Goal: Information Seeking & Learning: Learn about a topic

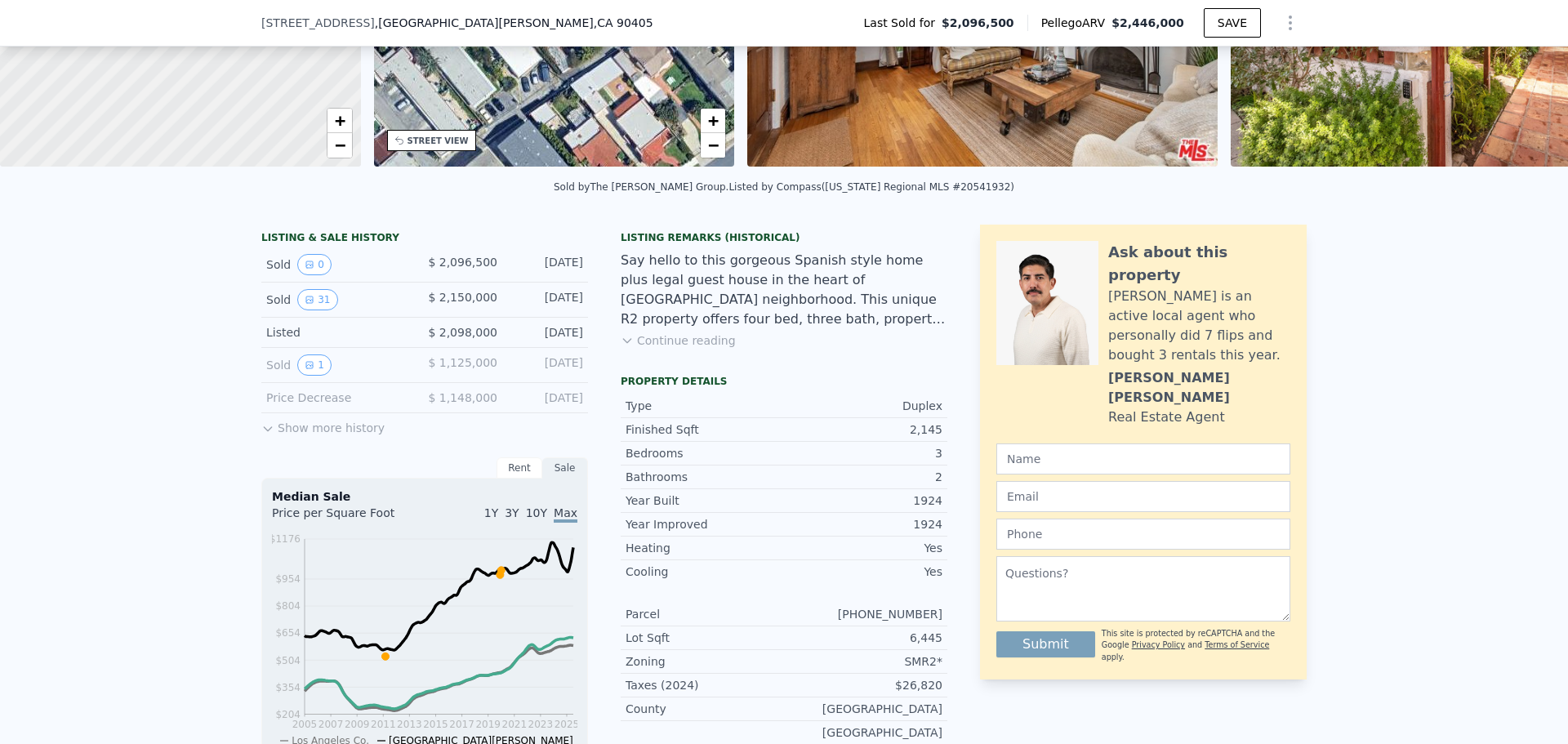
scroll to position [484, 0]
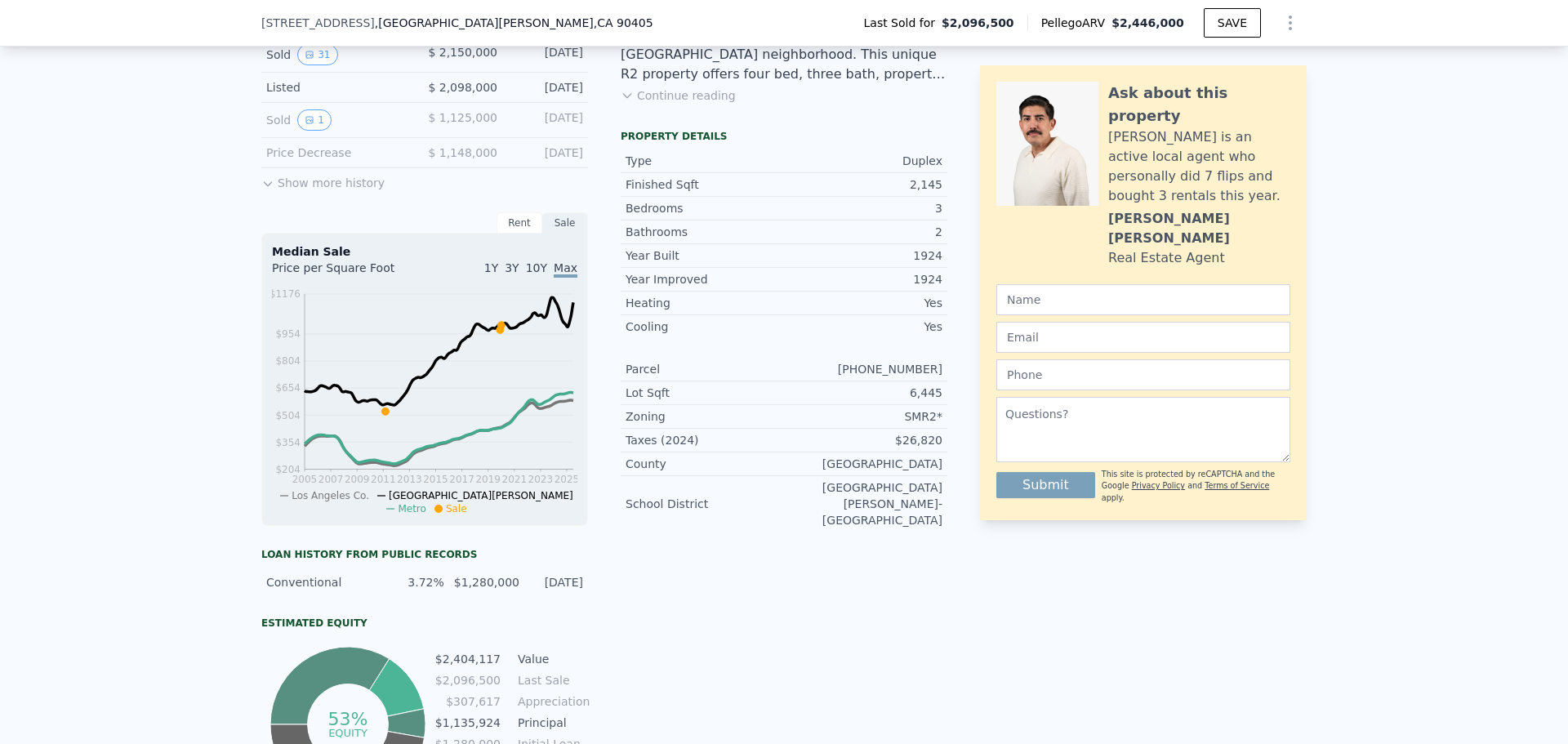
click at [498, 274] on span "1Y" at bounding box center [491, 268] width 13 height 13
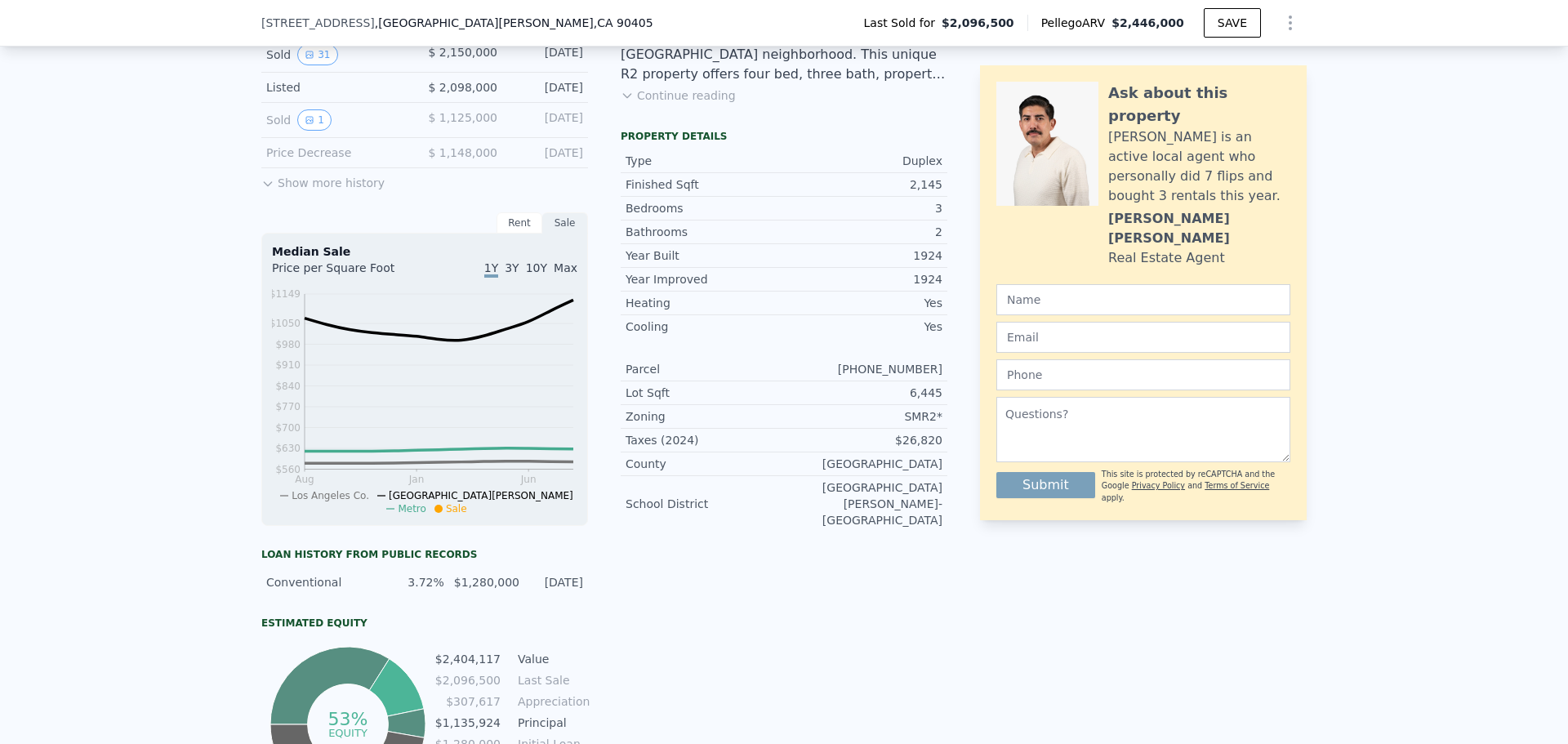
click at [518, 274] on span "3Y" at bounding box center [512, 268] width 13 height 13
click at [536, 286] on div "1Y 3Y 10Y Max" at bounding box center [500, 272] width 152 height 26
click at [539, 274] on span "10Y" at bounding box center [537, 268] width 21 height 13
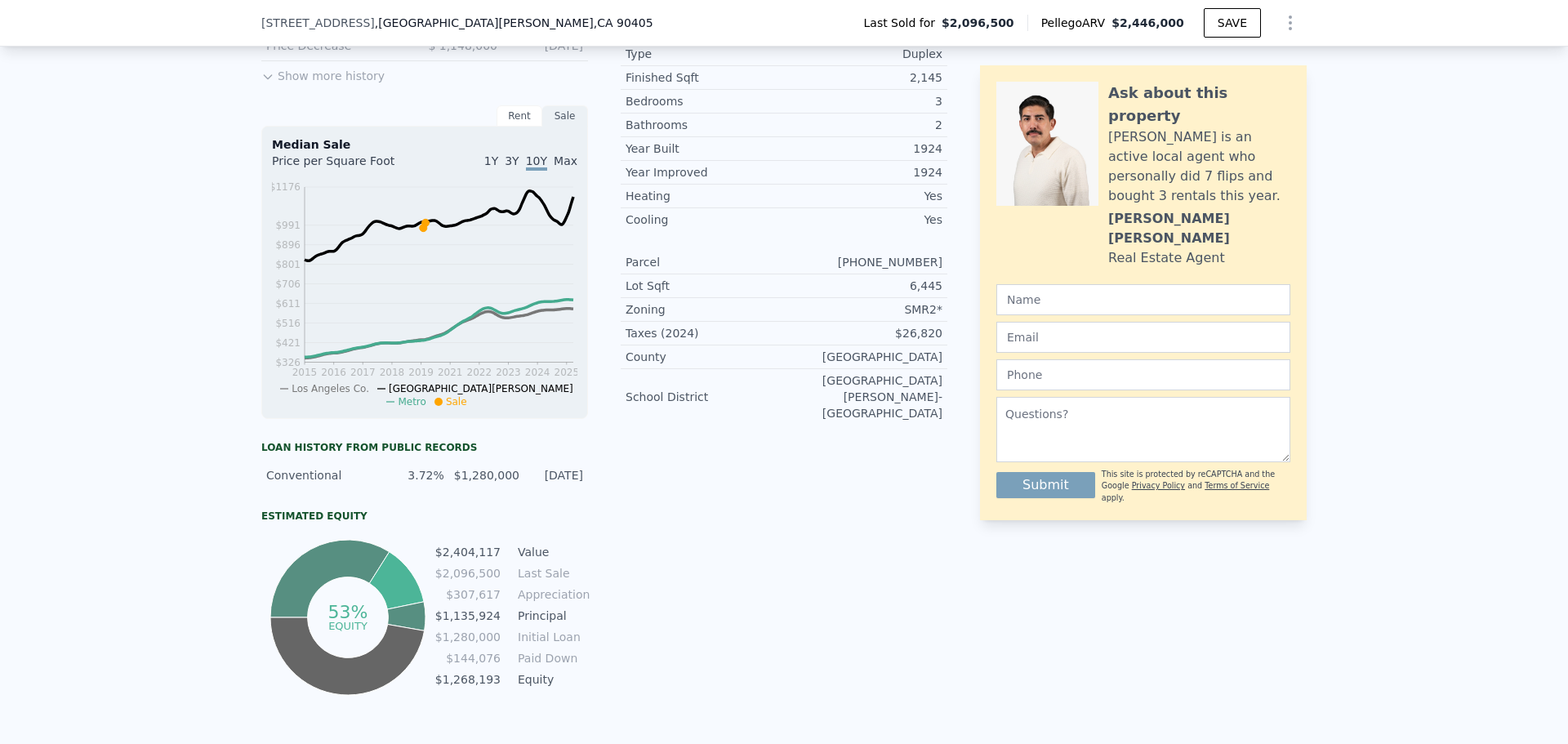
scroll to position [566, 0]
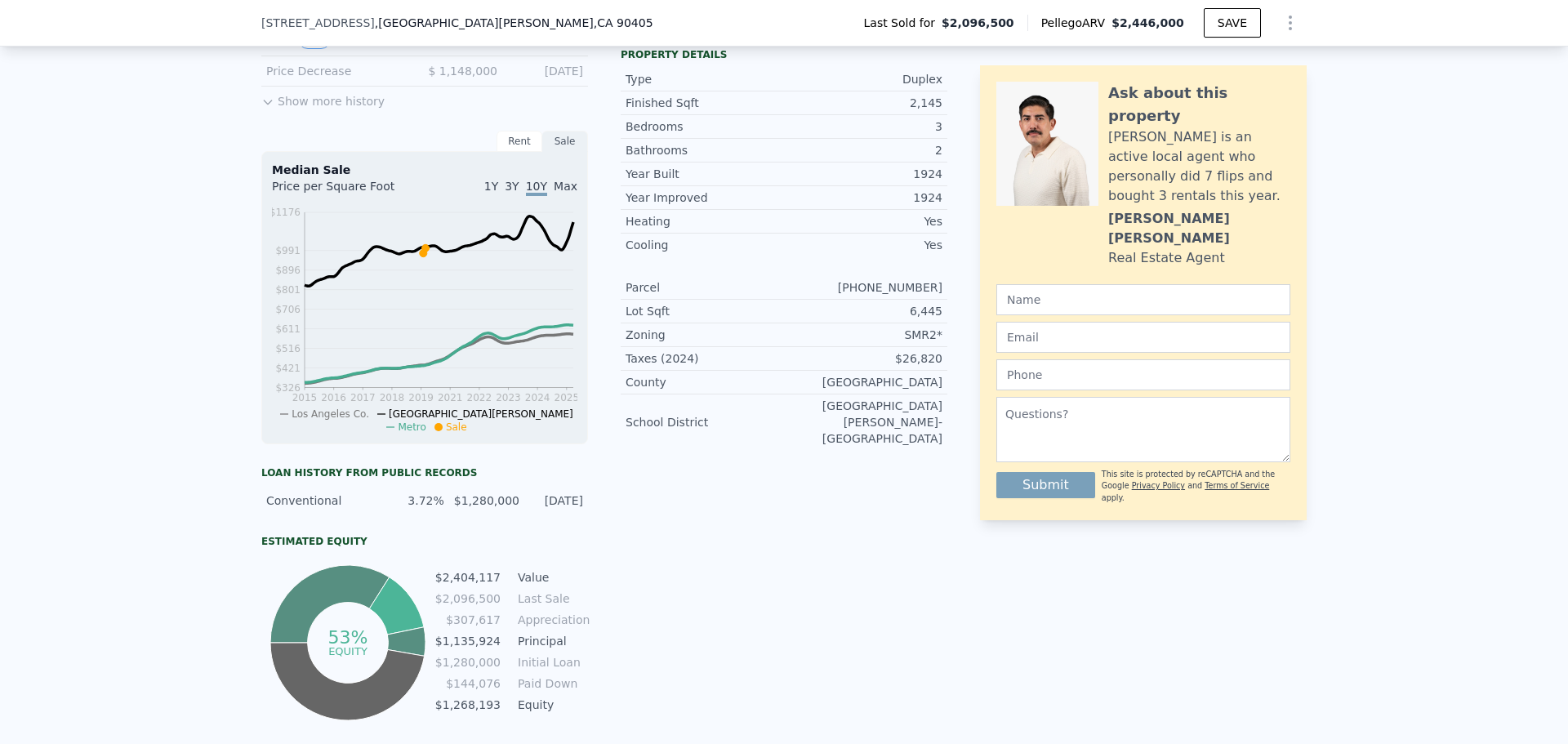
click at [561, 193] on span "Max" at bounding box center [565, 186] width 24 height 13
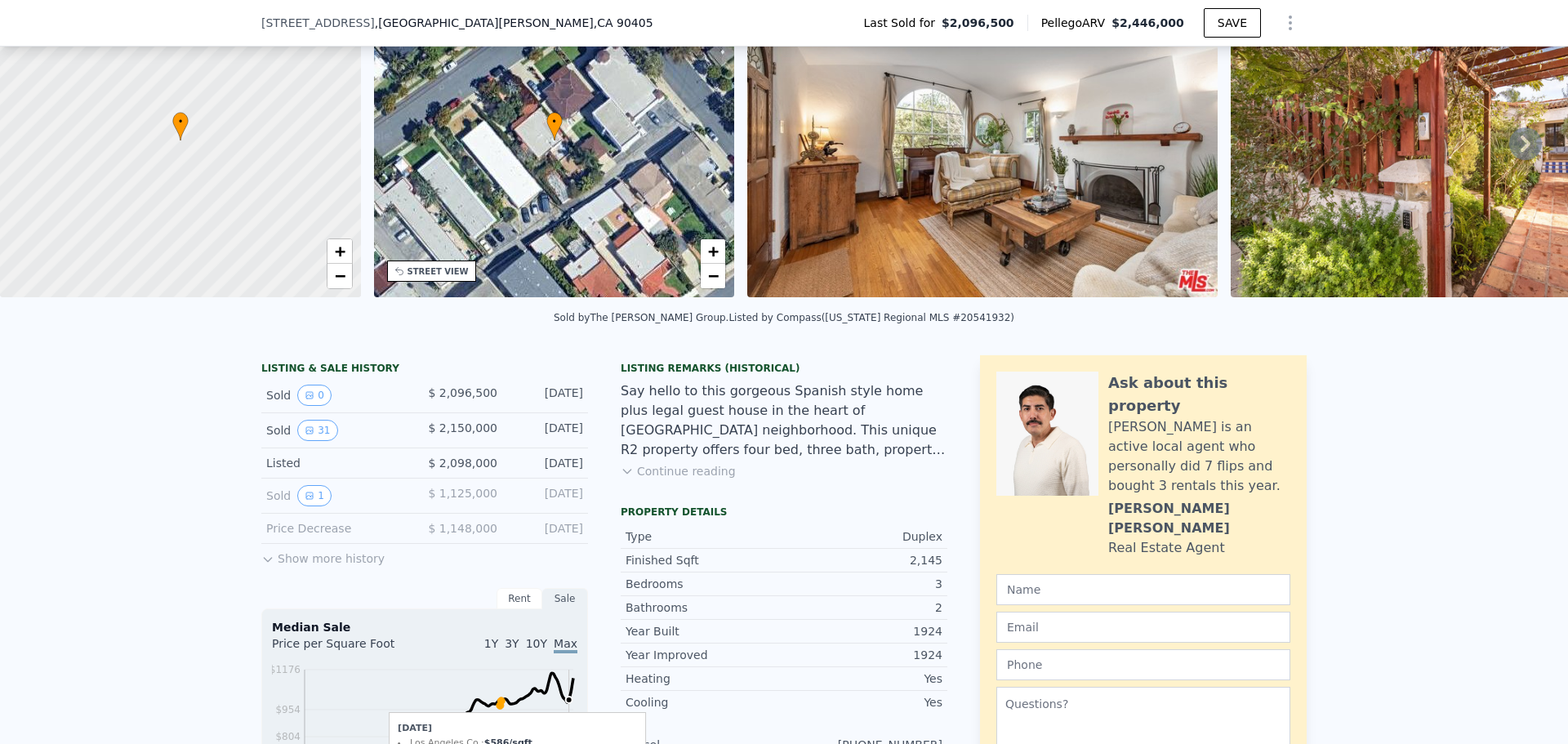
scroll to position [76, 0]
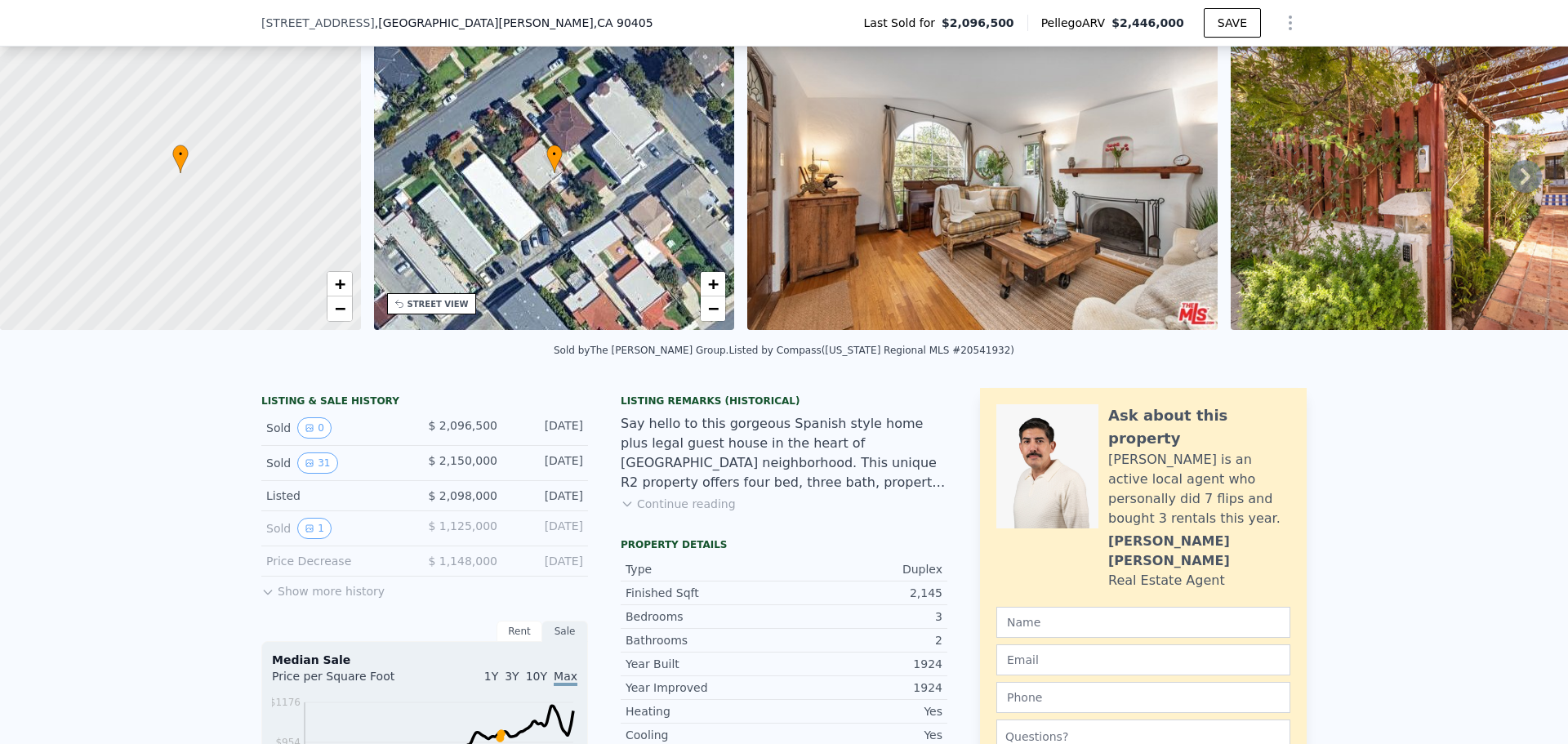
click at [650, 512] on button "Continue reading" at bounding box center [679, 503] width 115 height 16
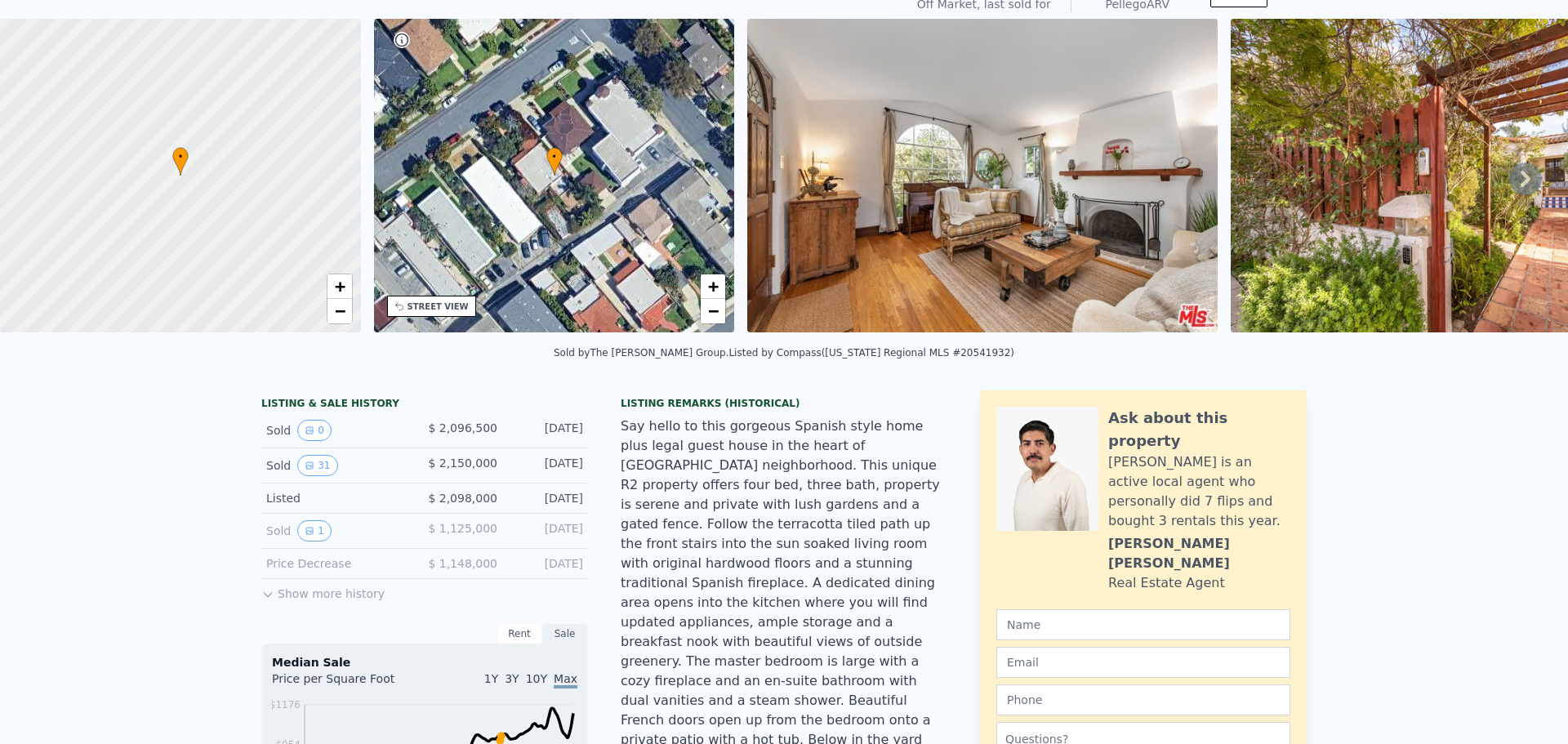
scroll to position [6, 0]
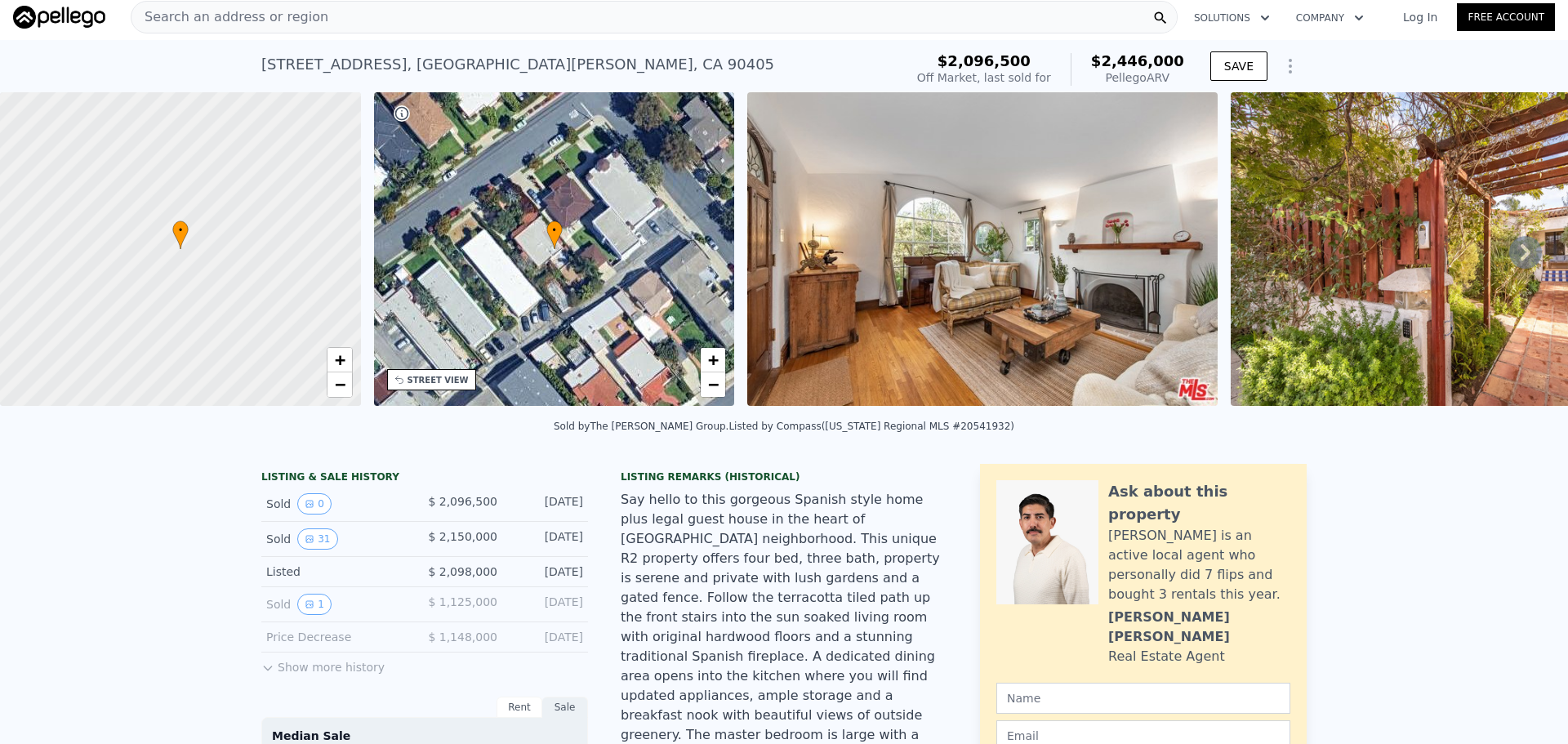
click at [1128, 374] on img at bounding box center [982, 248] width 471 height 314
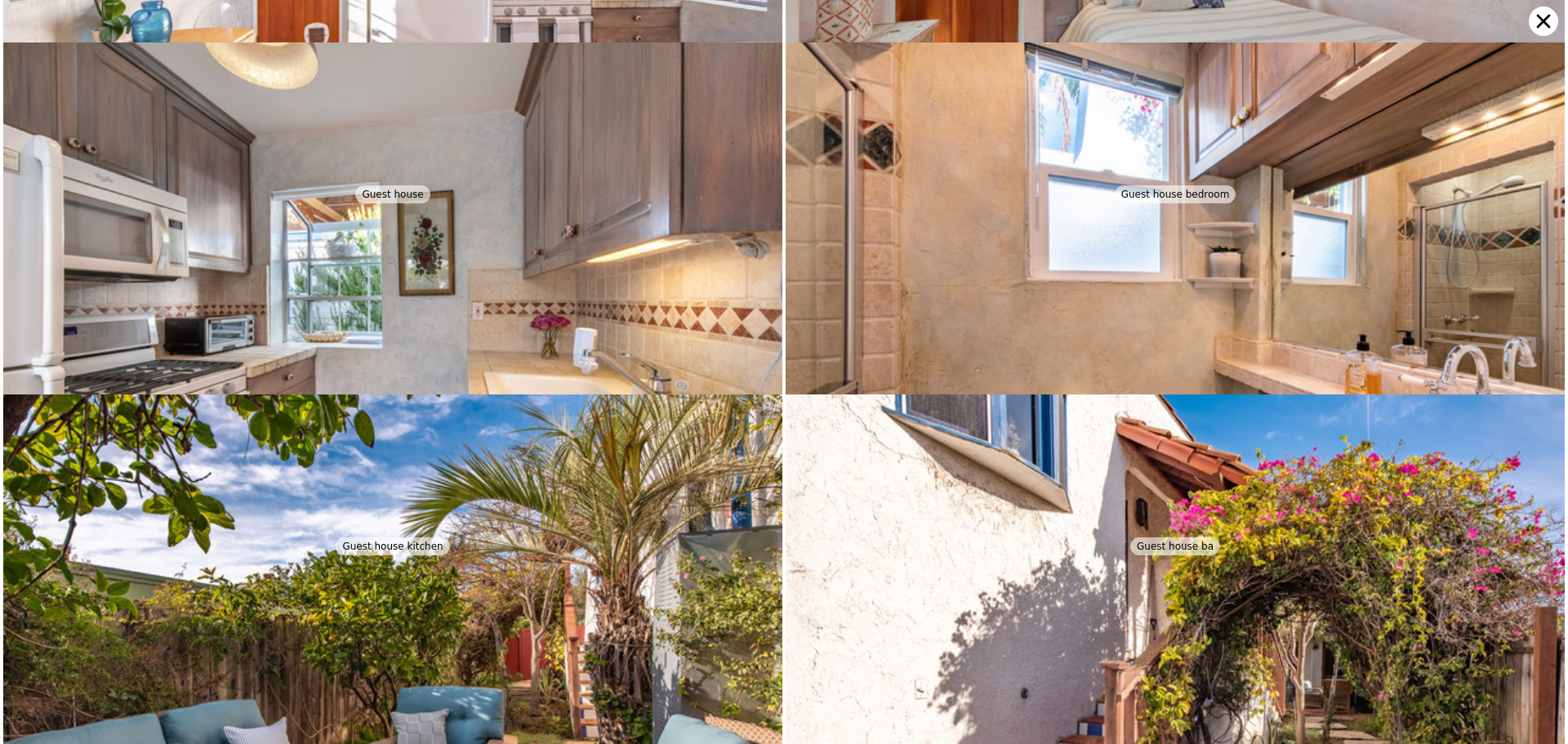
scroll to position [4577, 0]
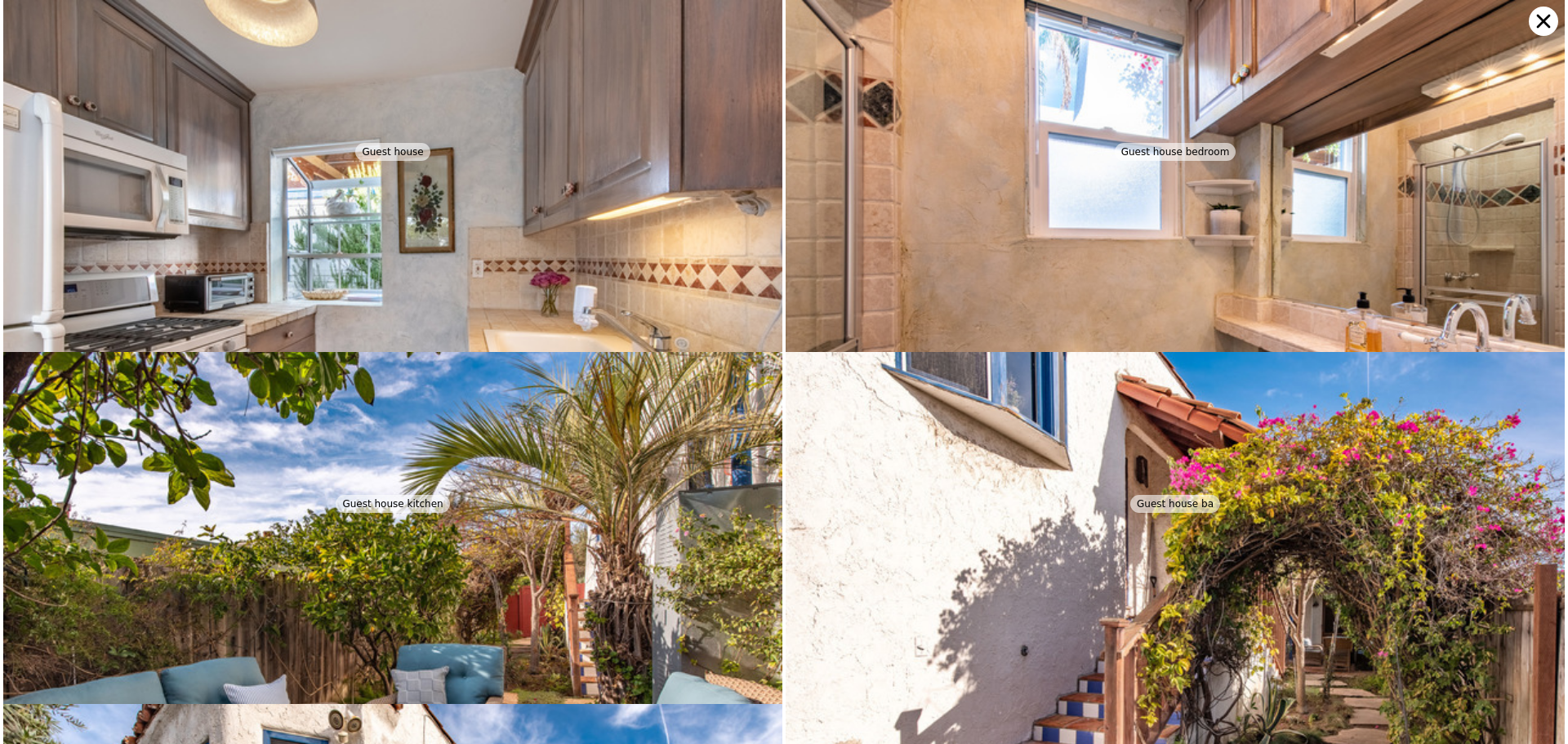
click at [1053, 301] on img at bounding box center [1175, 260] width 779 height 520
click at [415, 223] on img at bounding box center [392, 260] width 779 height 520
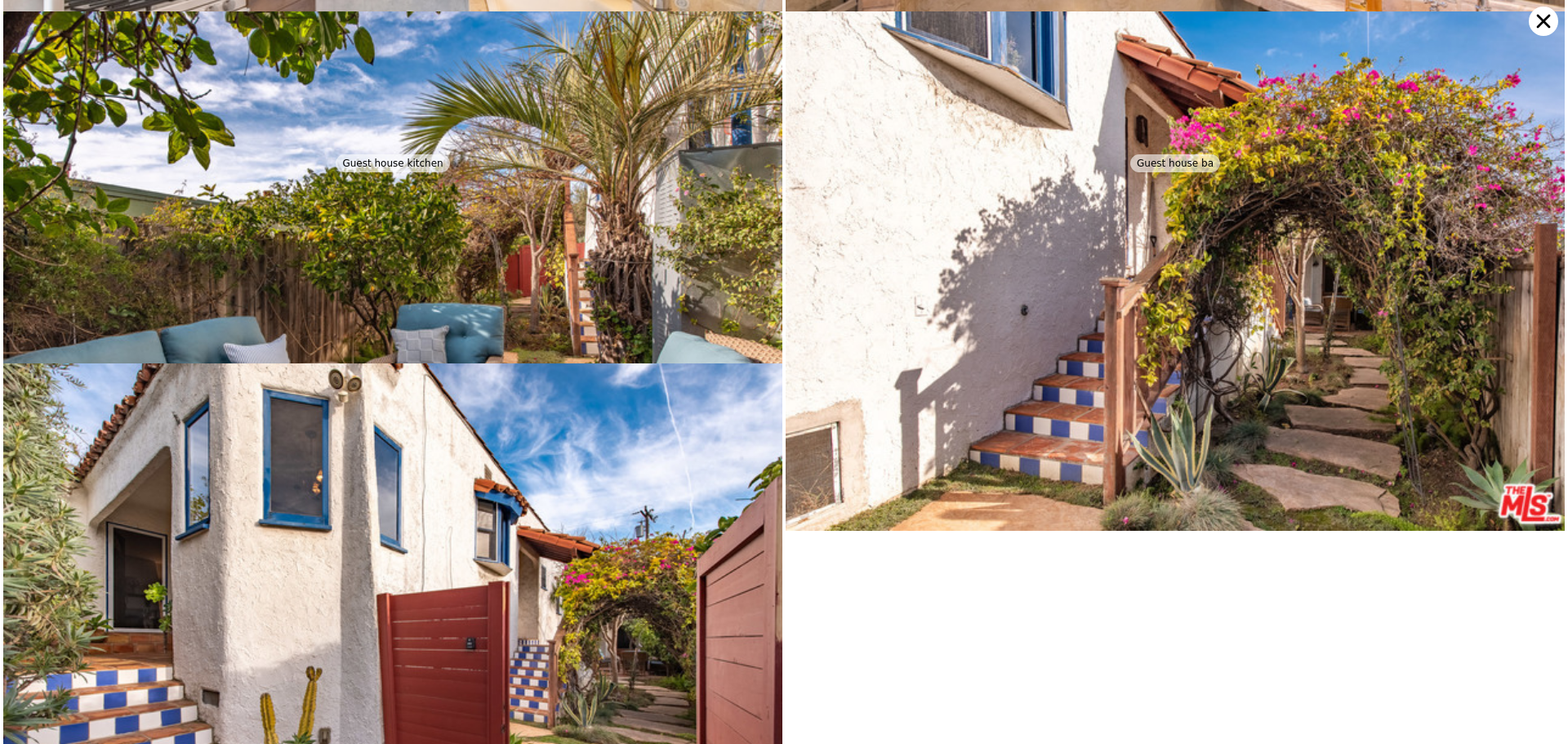
scroll to position [4929, 0]
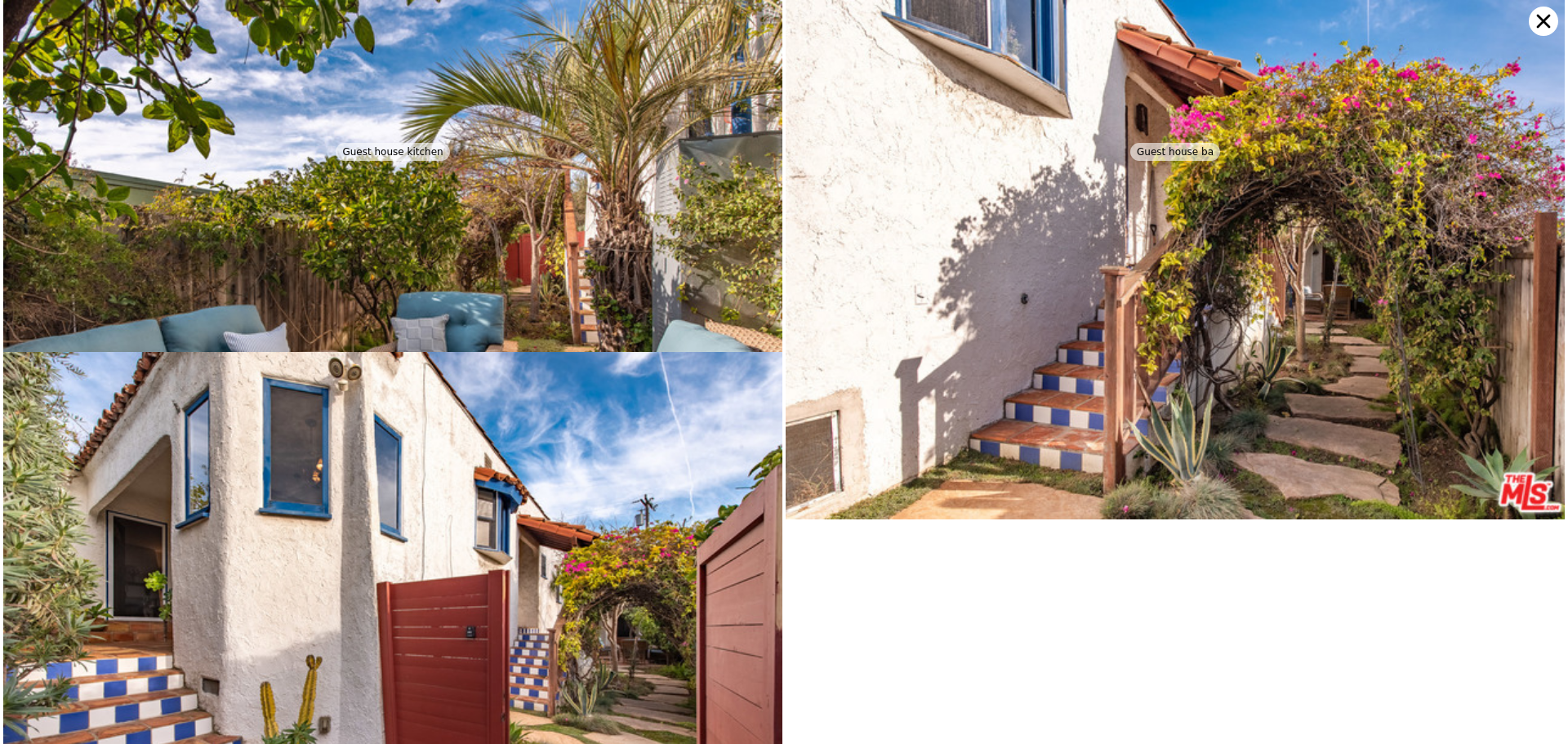
click at [1537, 23] on icon at bounding box center [1543, 21] width 30 height 30
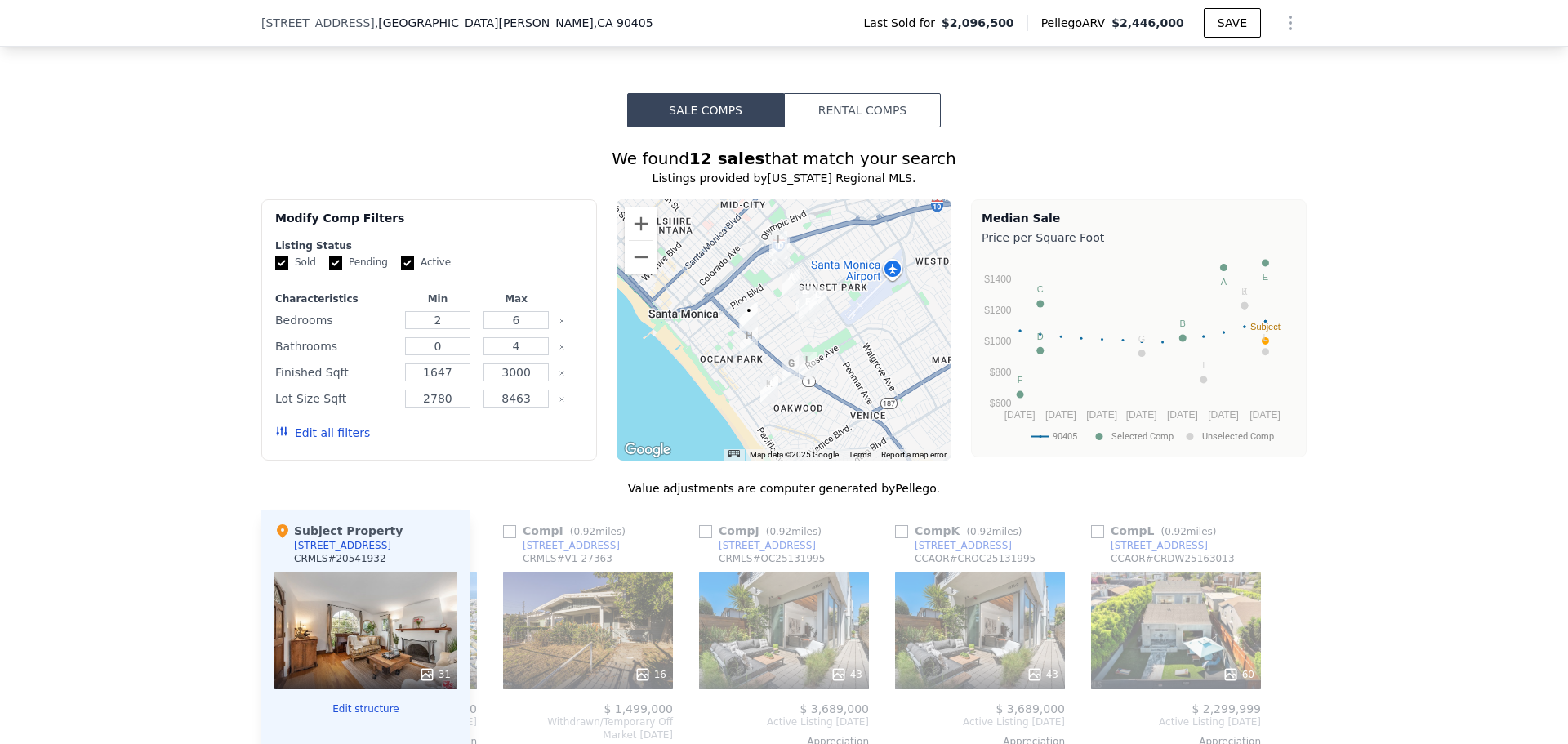
scroll to position [1471, 0]
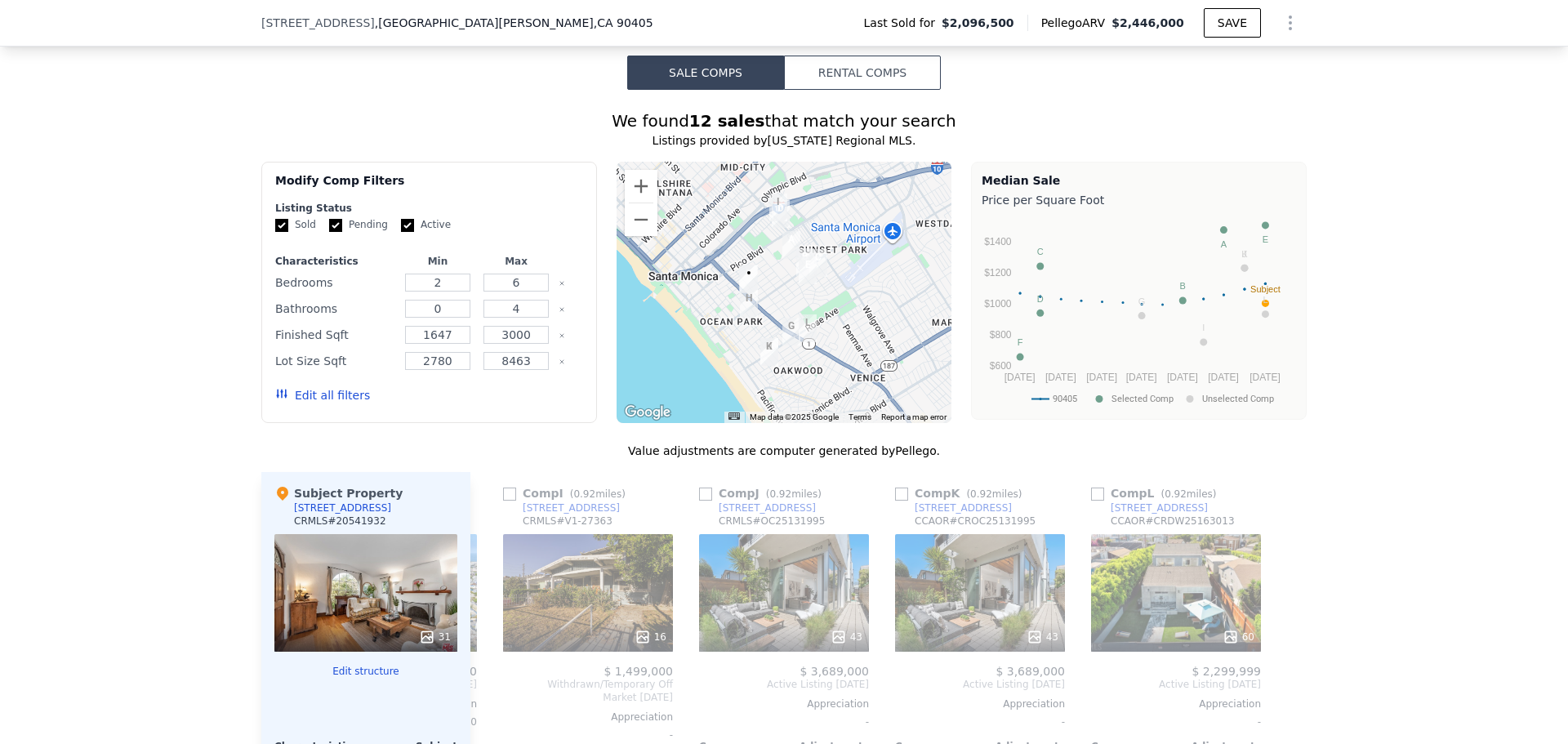
click at [1262, 295] on rect "A chart." at bounding box center [1264, 299] width 5 height 9
click at [489, 668] on icon at bounding box center [490, 685] width 33 height 33
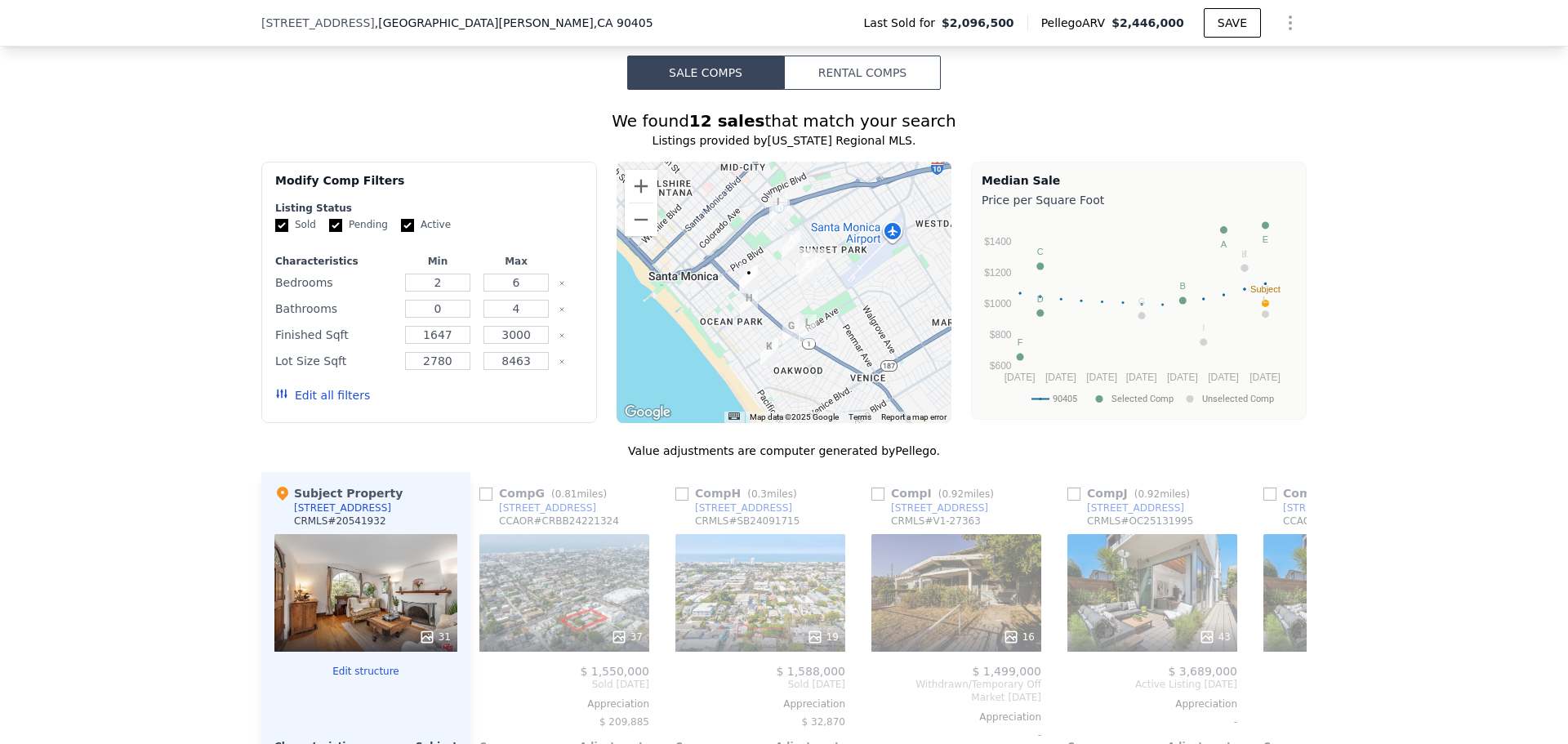
scroll to position [0, 1163]
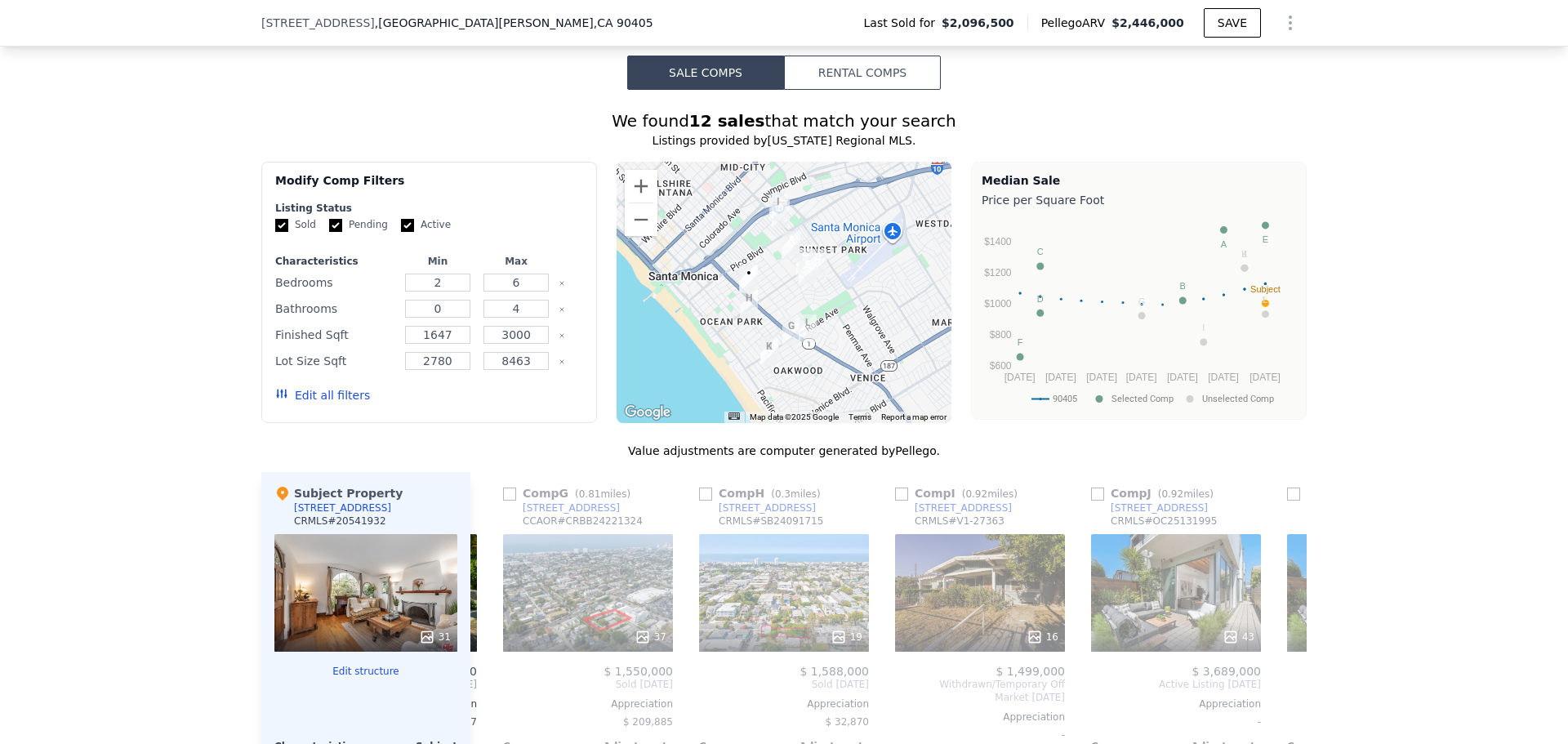
click at [489, 600] on div "Comp A ( 0.66 miles) [STREET_ADDRESS] CRMLS # PTP2505627 27 $ 2,449,000 Expired…" at bounding box center [888, 753] width 837 height 562
click at [489, 668] on icon at bounding box center [490, 685] width 33 height 33
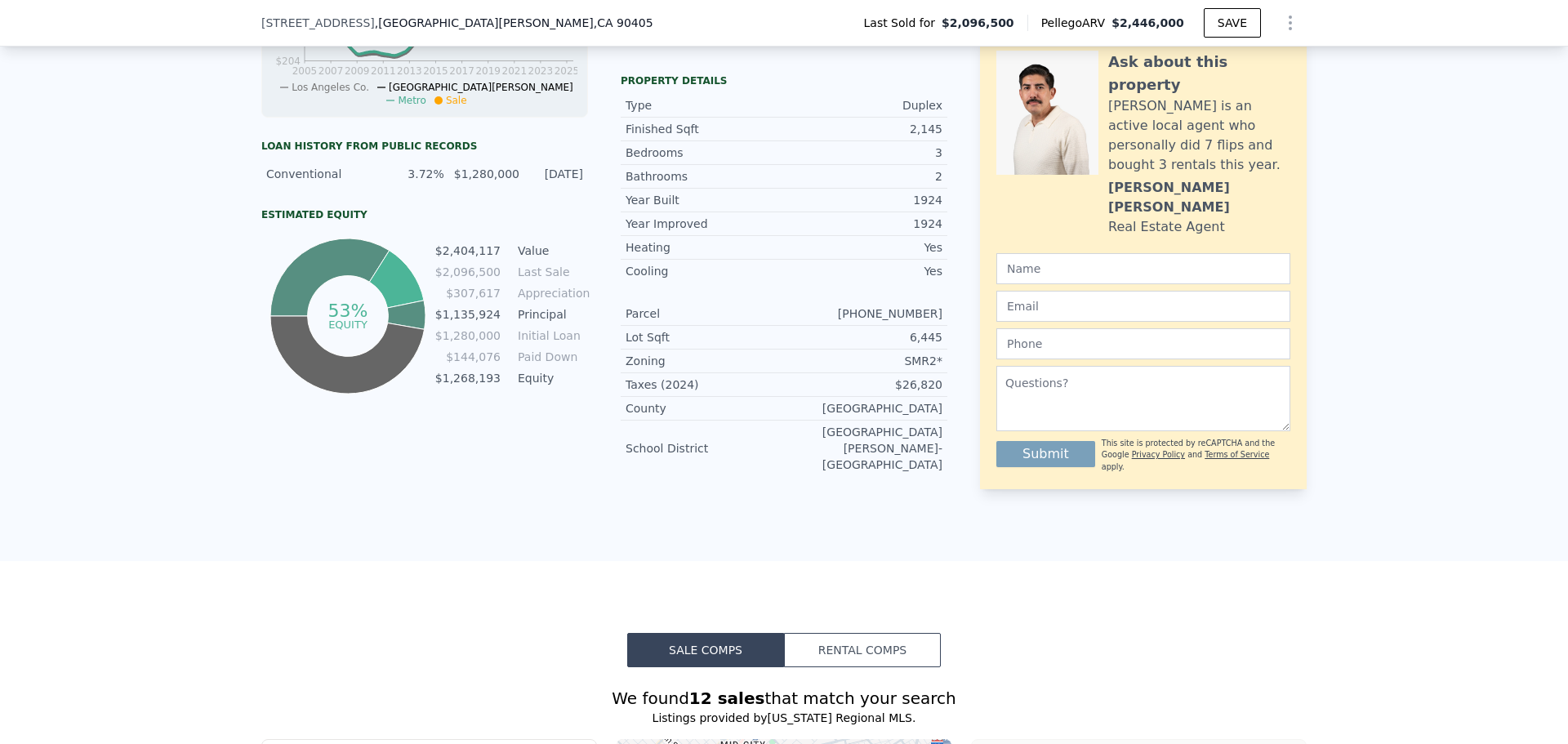
scroll to position [484, 0]
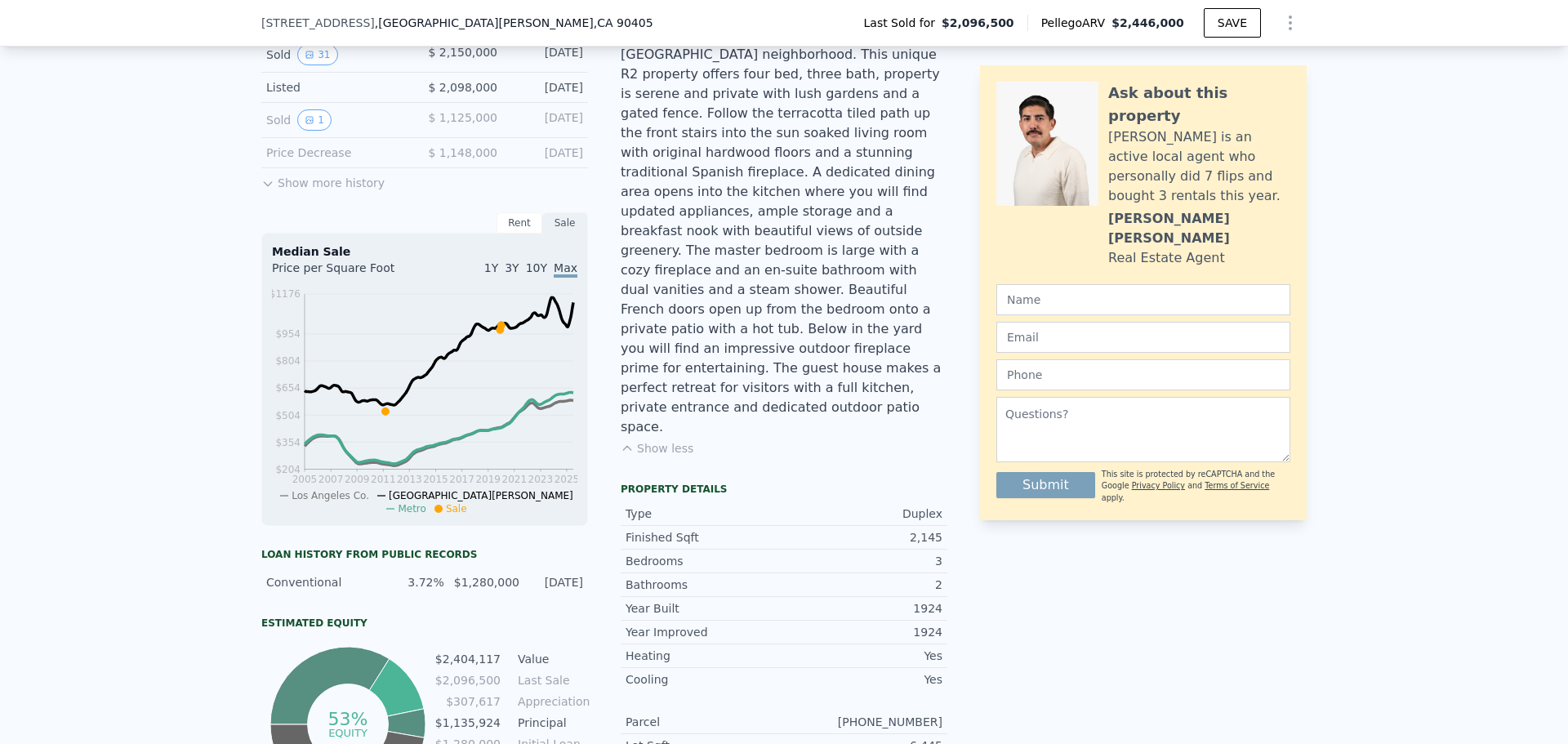
click at [537, 274] on span "10Y" at bounding box center [537, 268] width 21 height 13
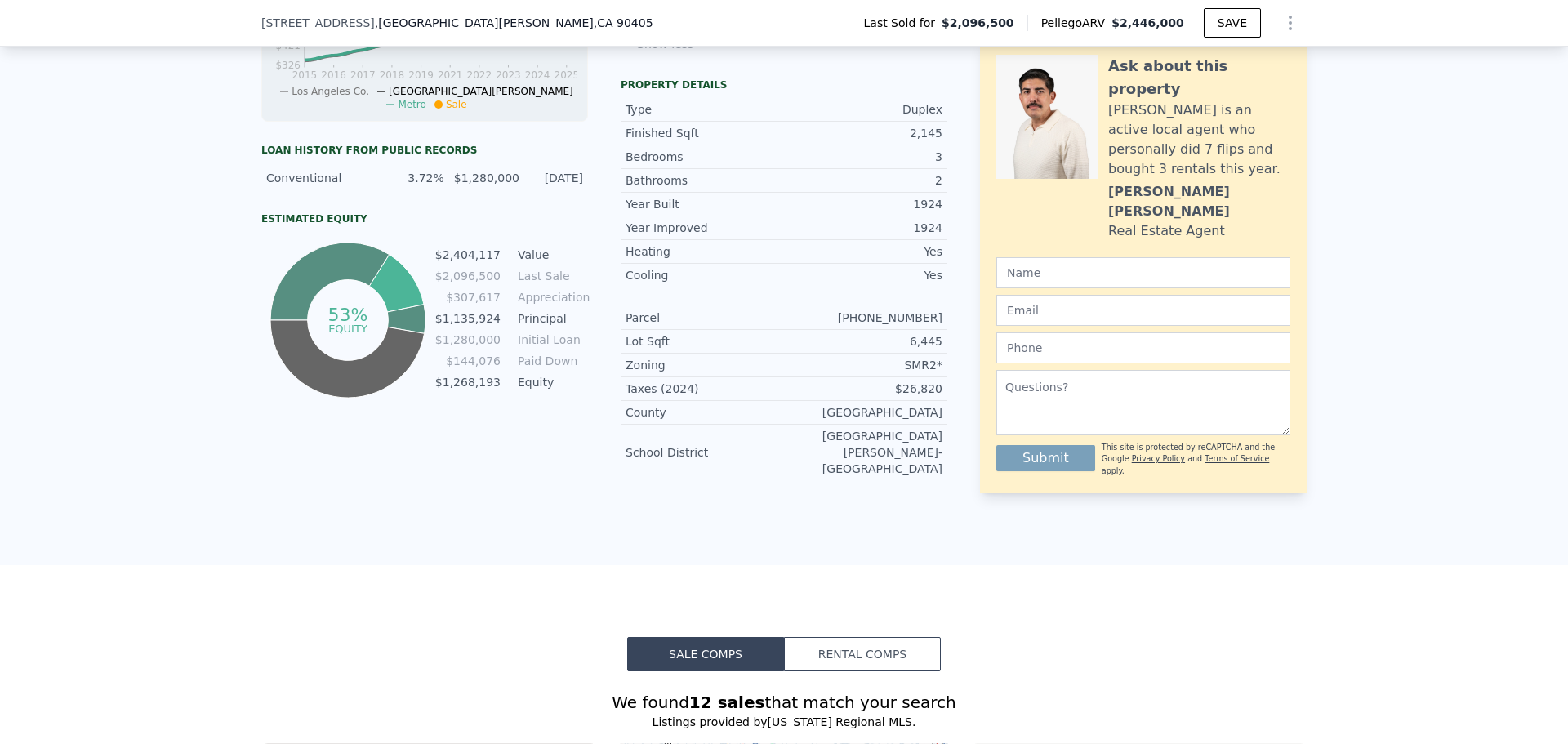
scroll to position [893, 0]
